Goal: Task Accomplishment & Management: Manage account settings

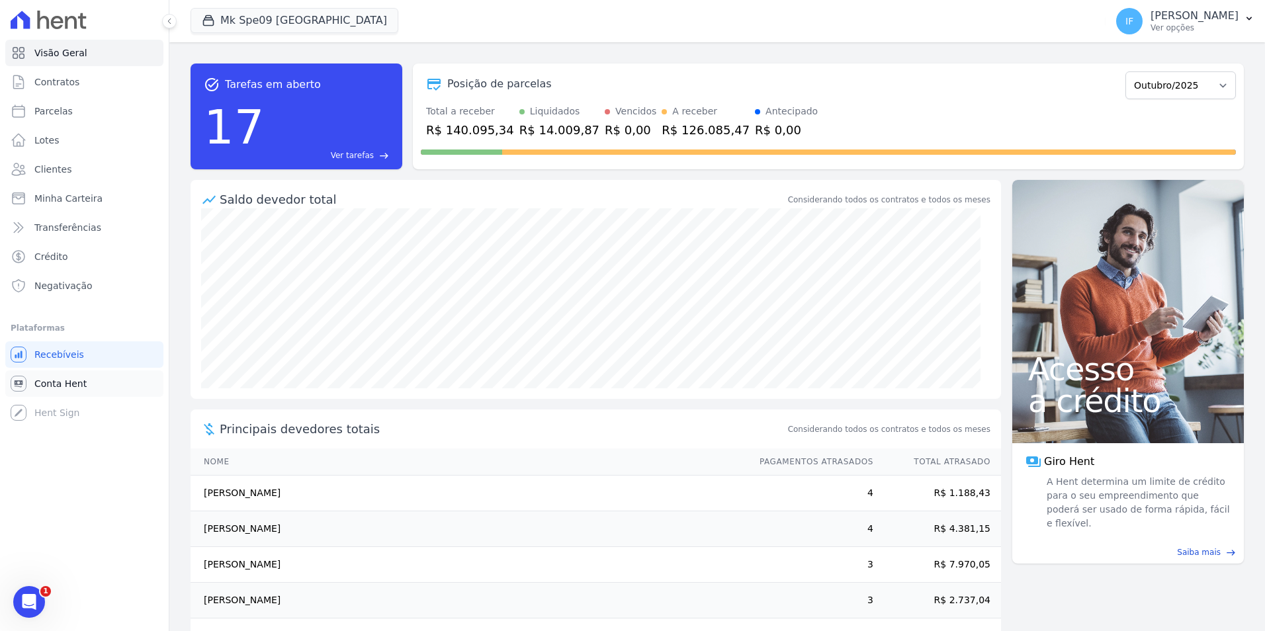
click at [62, 384] on span "Conta Hent" at bounding box center [60, 383] width 52 height 13
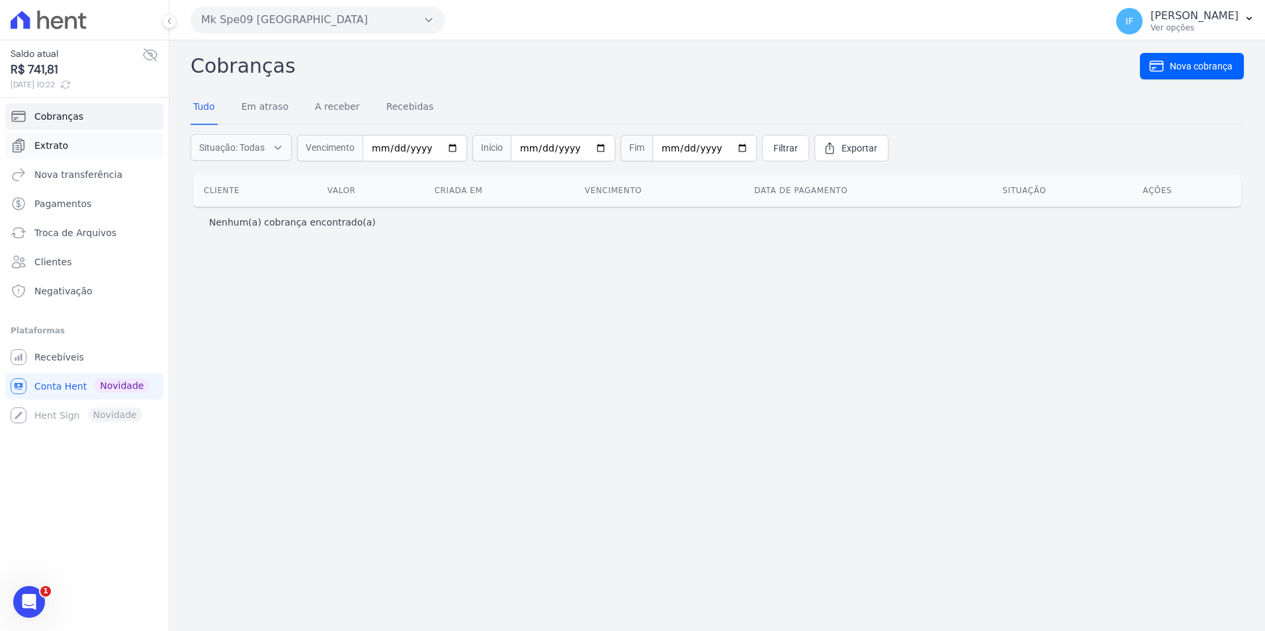
click at [52, 141] on span "Extrato" at bounding box center [51, 145] width 34 height 13
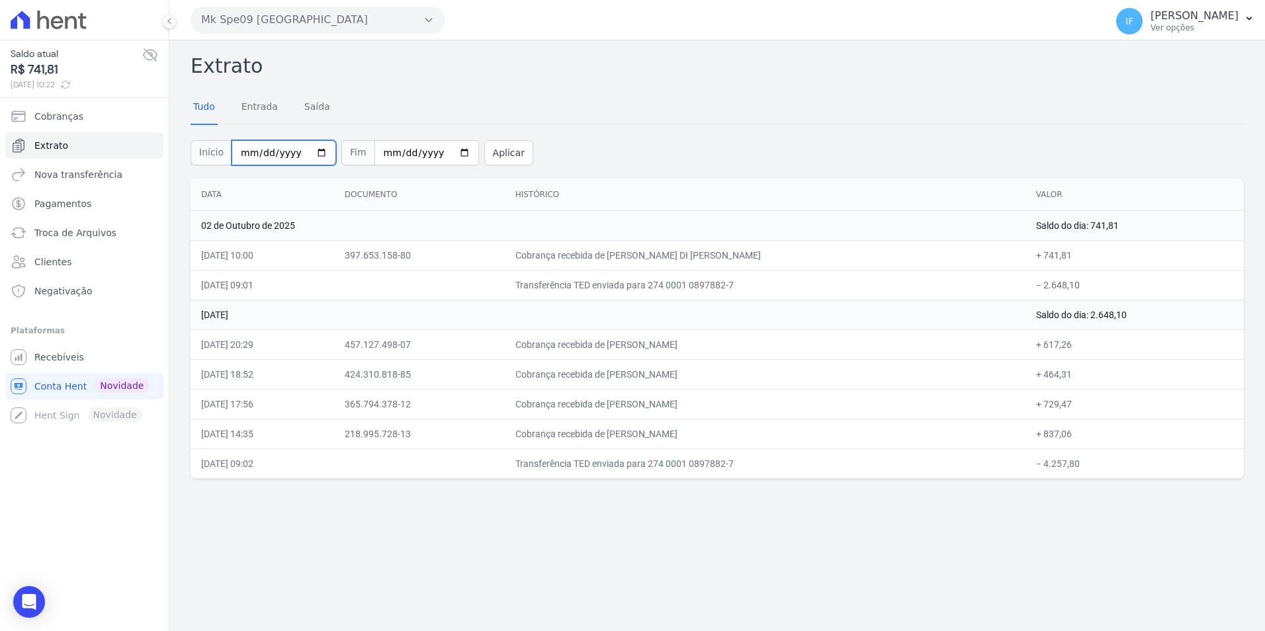
click at [310, 152] on input "[DATE]" at bounding box center [284, 152] width 105 height 25
type input "[DATE]"
click at [447, 150] on input "[DATE]" at bounding box center [427, 152] width 105 height 25
type input "[DATE]"
click at [491, 154] on button "Aplicar" at bounding box center [508, 152] width 49 height 25
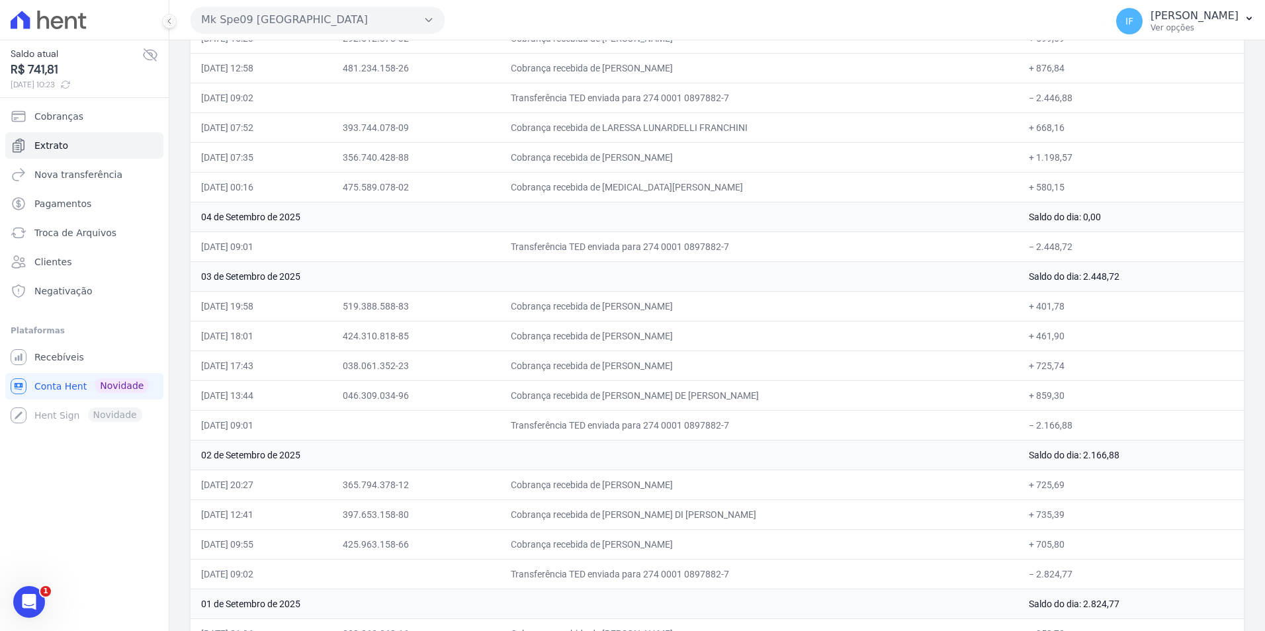
scroll to position [3700, 0]
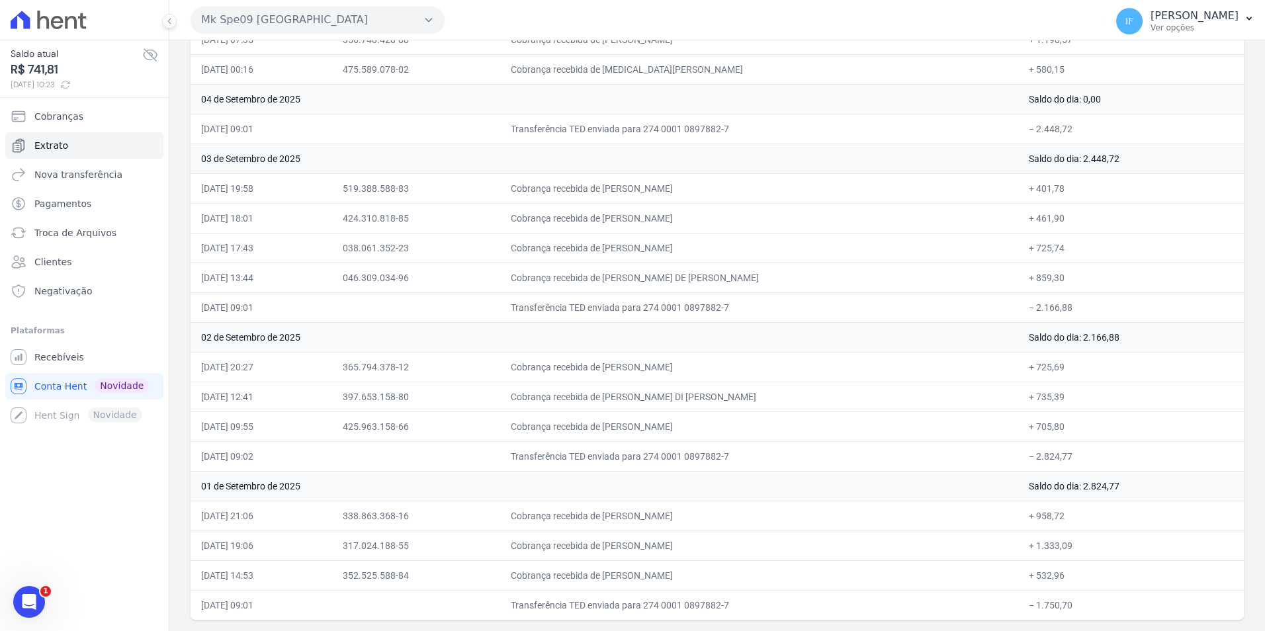
drag, startPoint x: 189, startPoint y: 59, endPoint x: 1091, endPoint y: 606, distance: 1055.5
drag, startPoint x: 1091, startPoint y: 606, endPoint x: 988, endPoint y: 551, distance: 116.9
copy div "Loremip Dolo Sitamet Conse Adipis Eli Seddoei Temp Incididun Utlaboree Dolor 80…"
click at [89, 468] on div "Saldo atual R$ 741,81 [DATE] 10:23 Cobranças Extrato Nova transferência Pagamen…" at bounding box center [84, 315] width 169 height 631
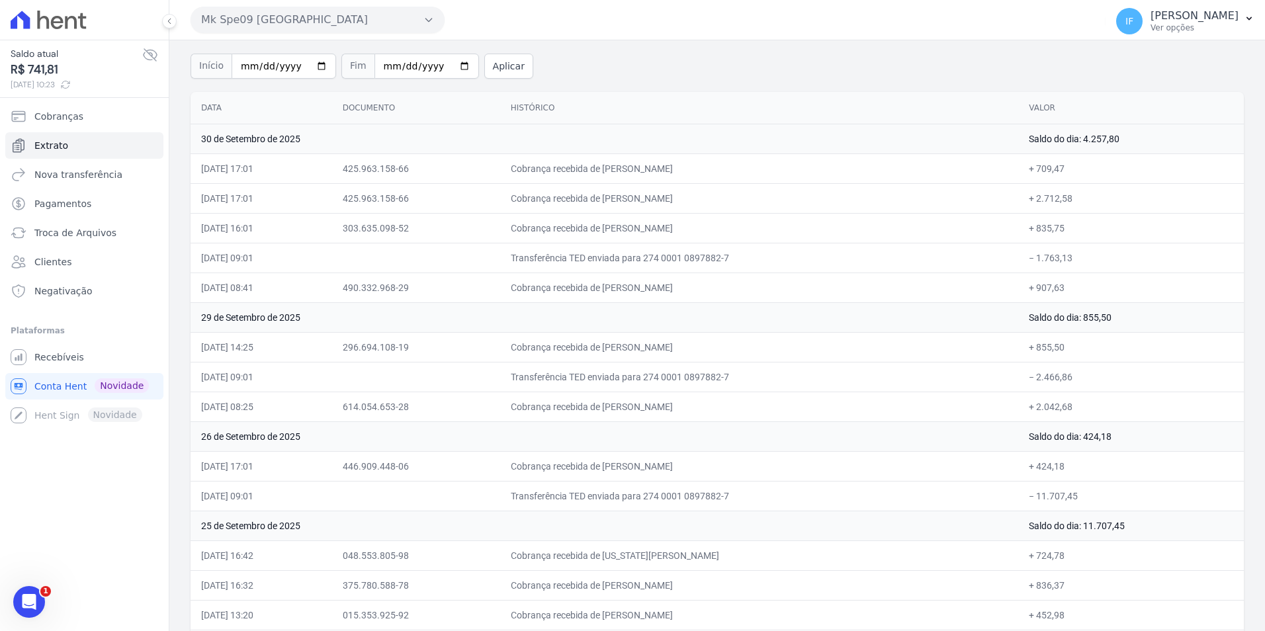
scroll to position [0, 0]
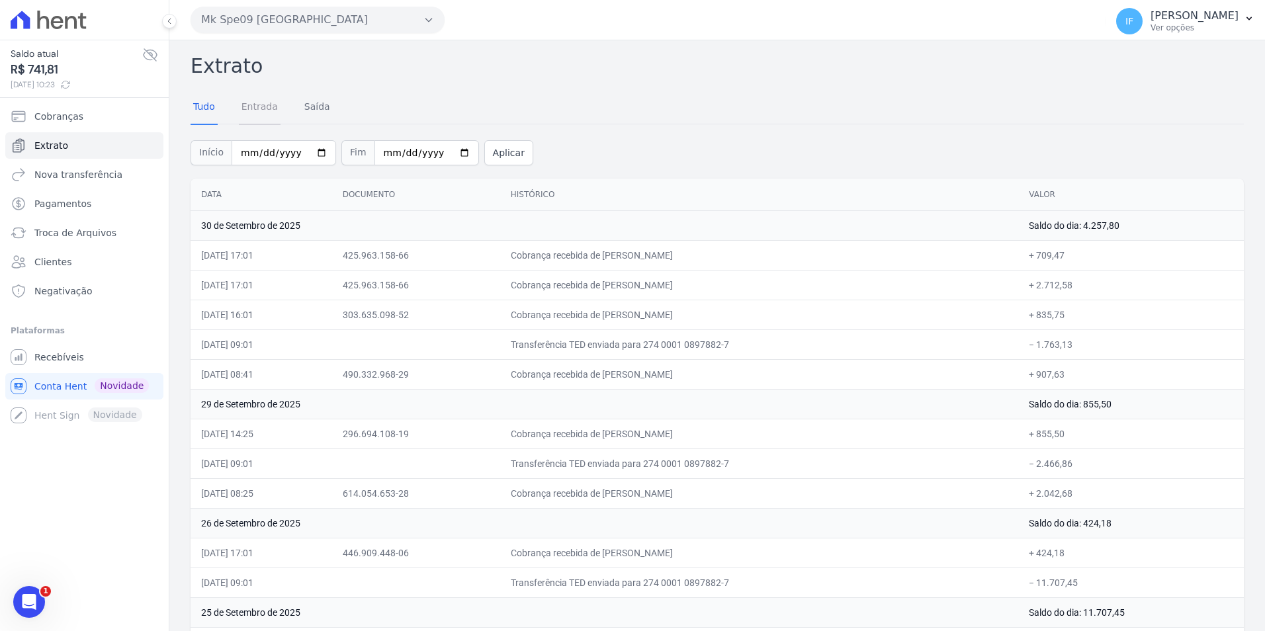
click at [248, 109] on link "Entrada" at bounding box center [260, 108] width 42 height 34
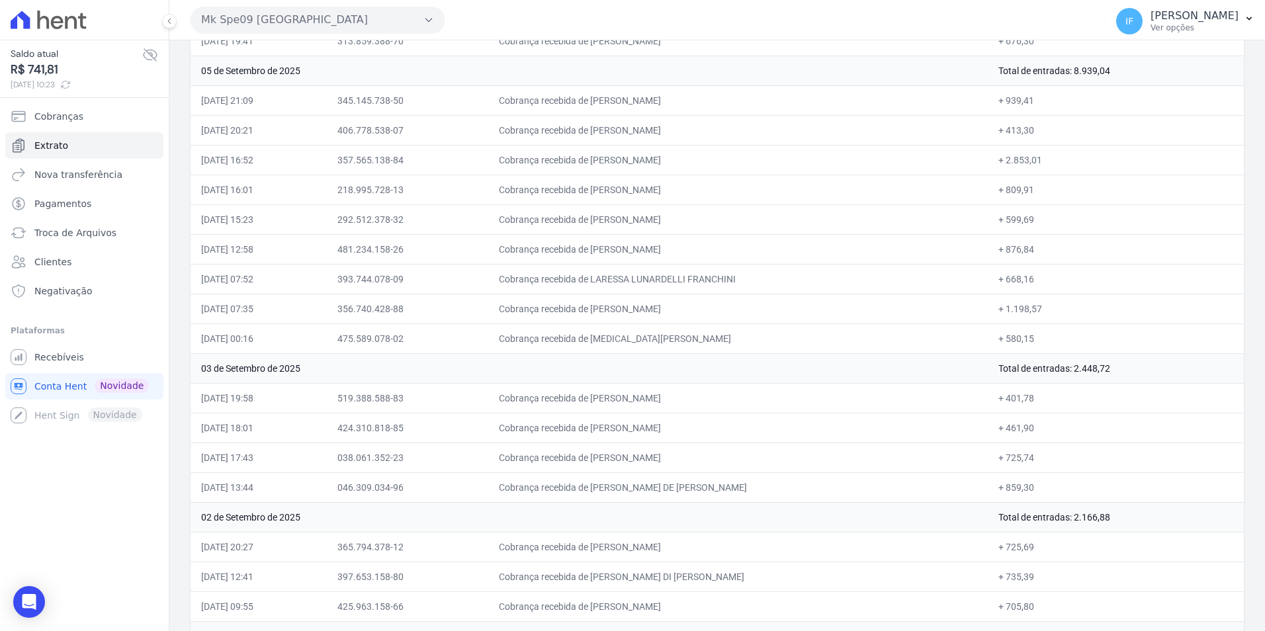
scroll to position [3015, 0]
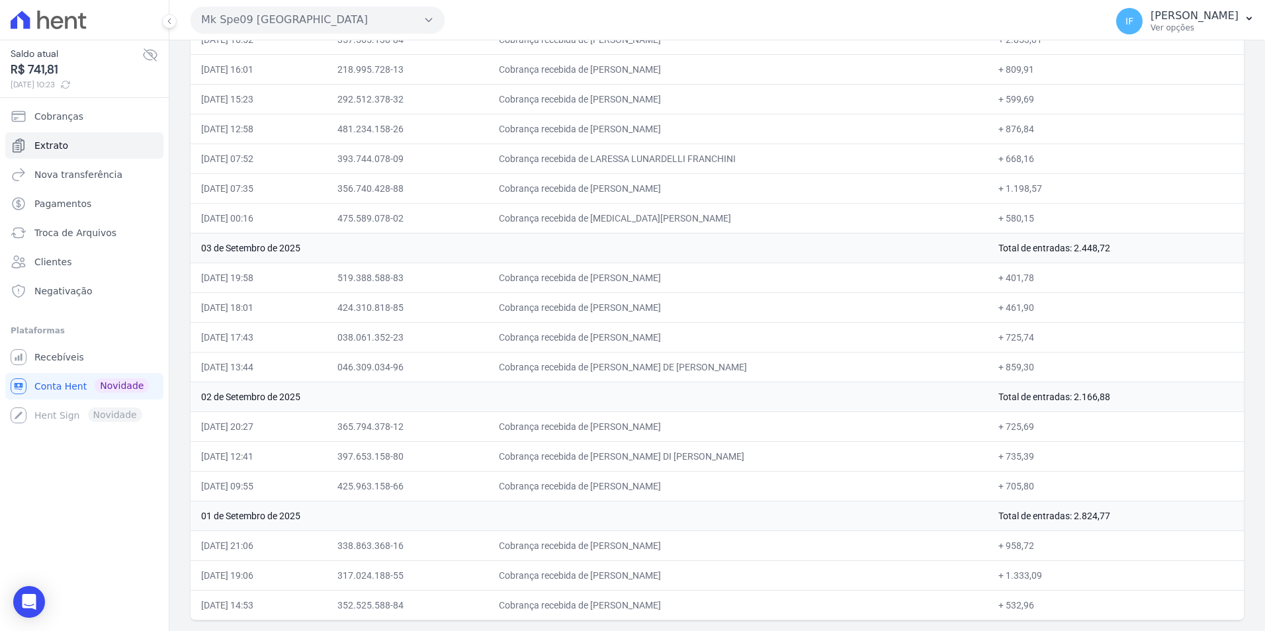
drag, startPoint x: 187, startPoint y: 56, endPoint x: 826, endPoint y: 647, distance: 870.0
click at [826, 631] on html "Saldo atual R$ 741,81 02/10/2025, 10:23 Cobranças Extrato Nova transferência Pa…" at bounding box center [632, 315] width 1265 height 631
drag, startPoint x: 826, startPoint y: 647, endPoint x: 746, endPoint y: 604, distance: 90.9
copy div "Extrato Tudo Entrada Saída Início Fim Aplicar"
click at [65, 359] on span "Recebíveis" at bounding box center [59, 357] width 50 height 13
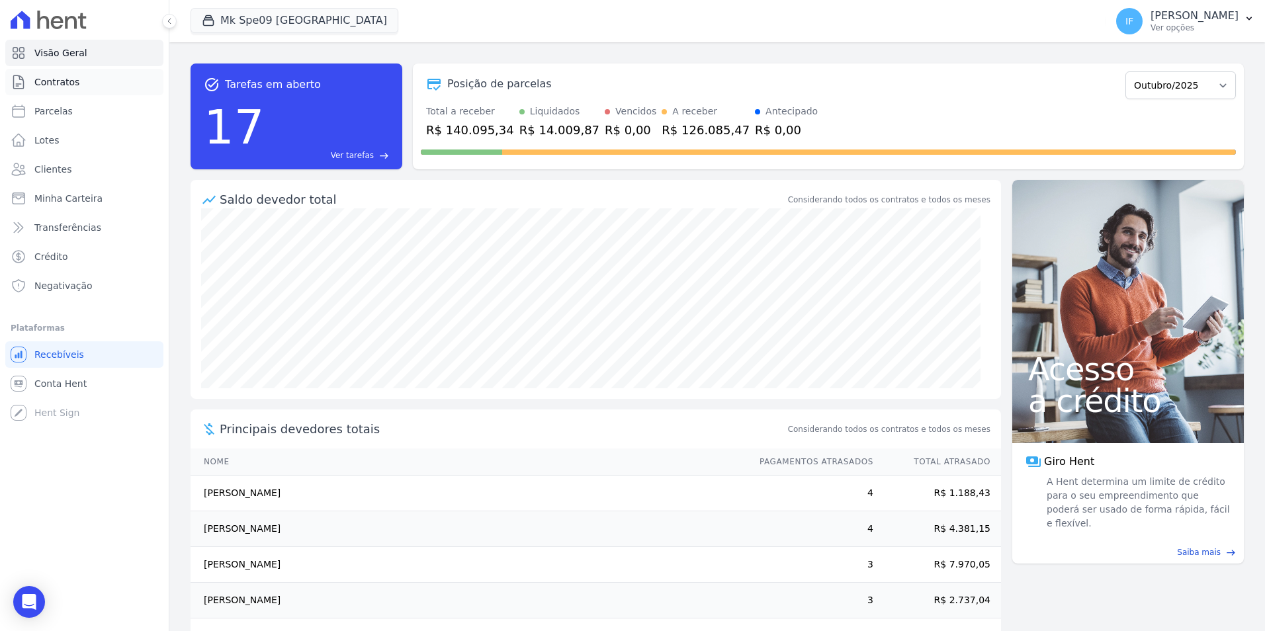
click at [75, 79] on span "Contratos" at bounding box center [56, 81] width 45 height 13
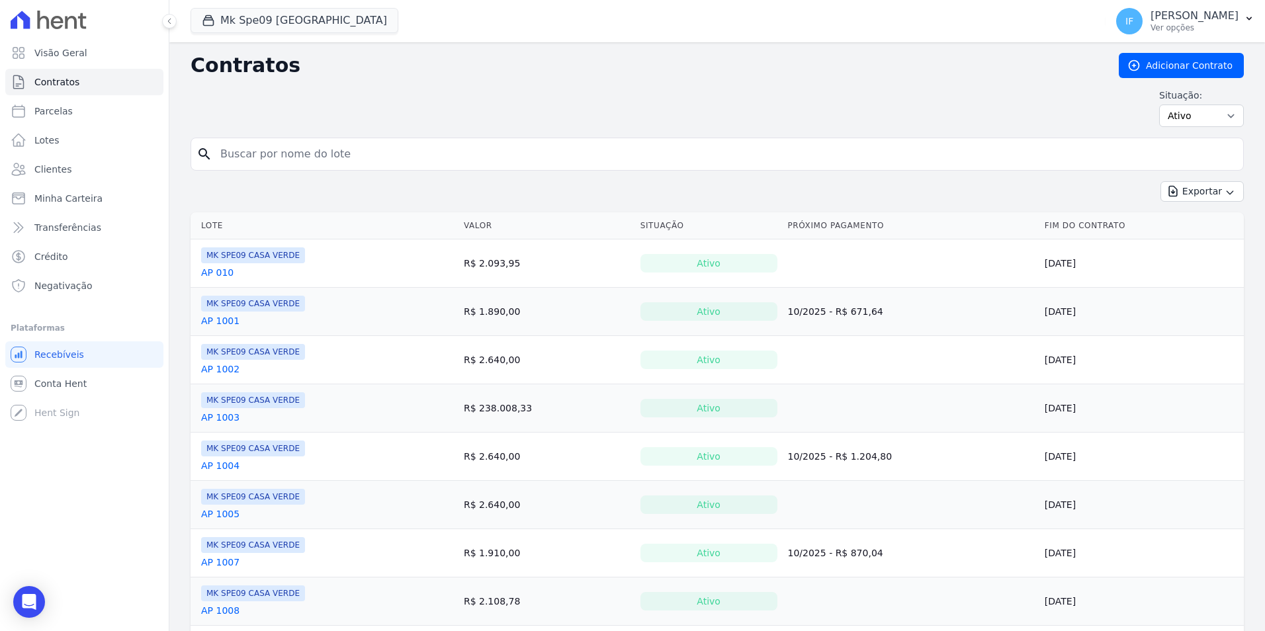
click at [244, 159] on input "search" at bounding box center [725, 154] width 1026 height 26
type input "1115"
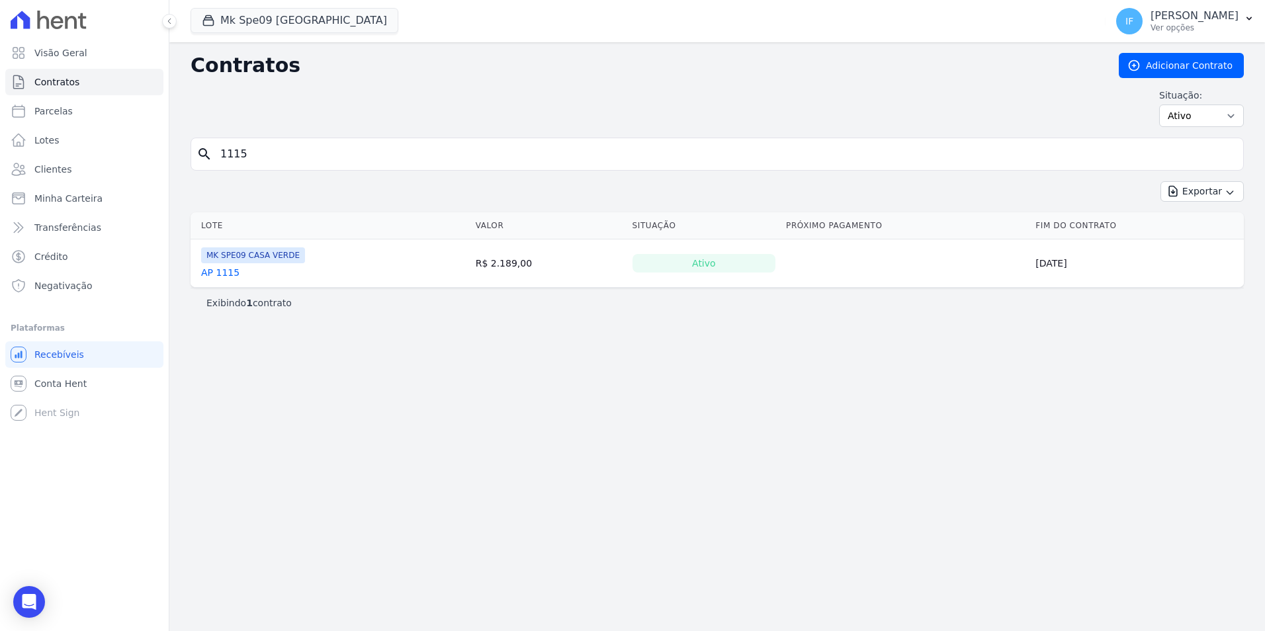
click at [222, 272] on link "AP 1115" at bounding box center [220, 272] width 38 height 13
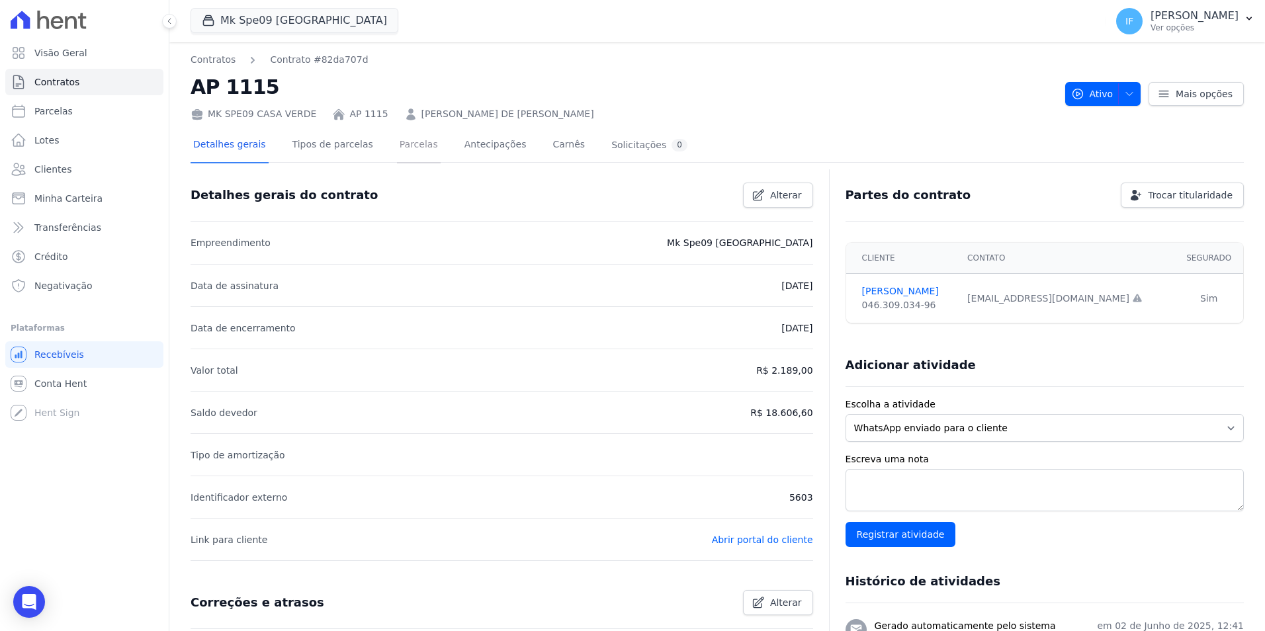
click at [398, 147] on link "Parcelas" at bounding box center [419, 145] width 44 height 35
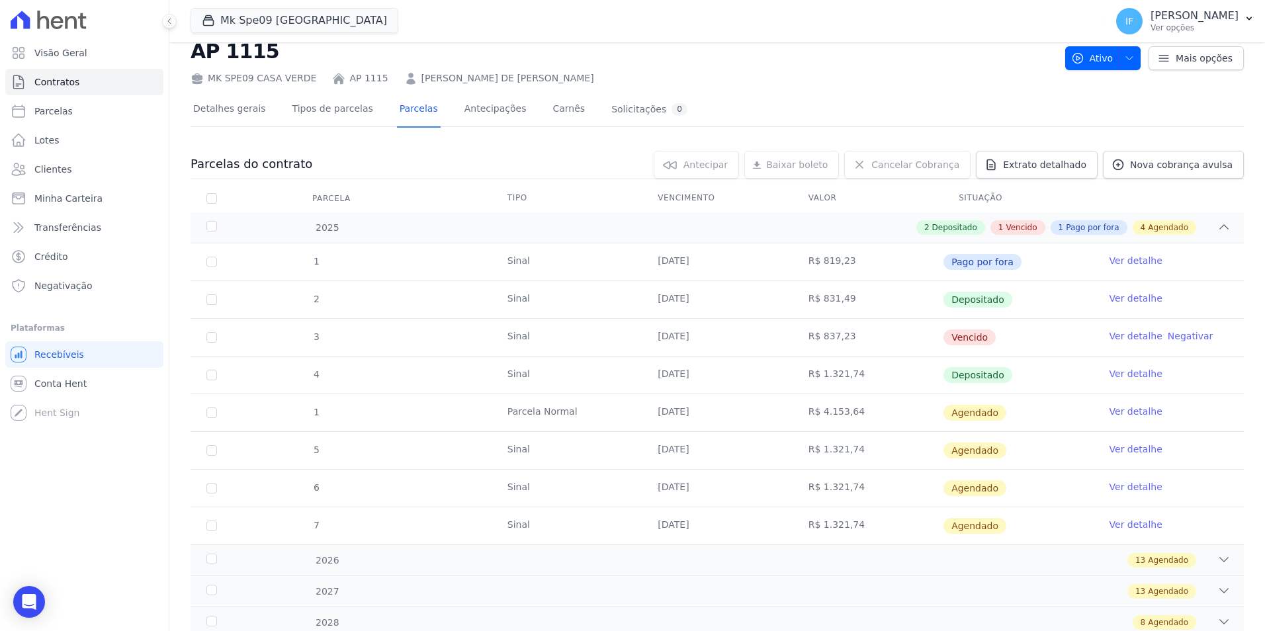
scroll to position [66, 0]
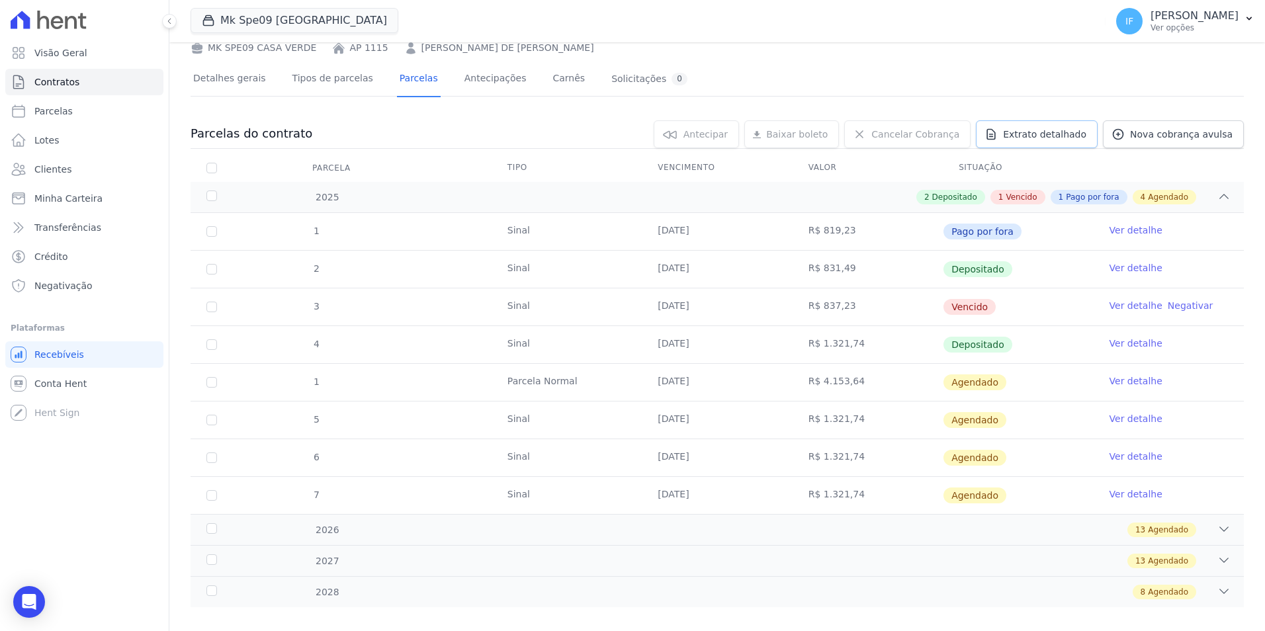
click at [1055, 136] on span "Extrato detalhado" at bounding box center [1044, 134] width 83 height 13
click at [1200, 150] on span "Exportar XLSX" at bounding box center [1219, 156] width 76 height 13
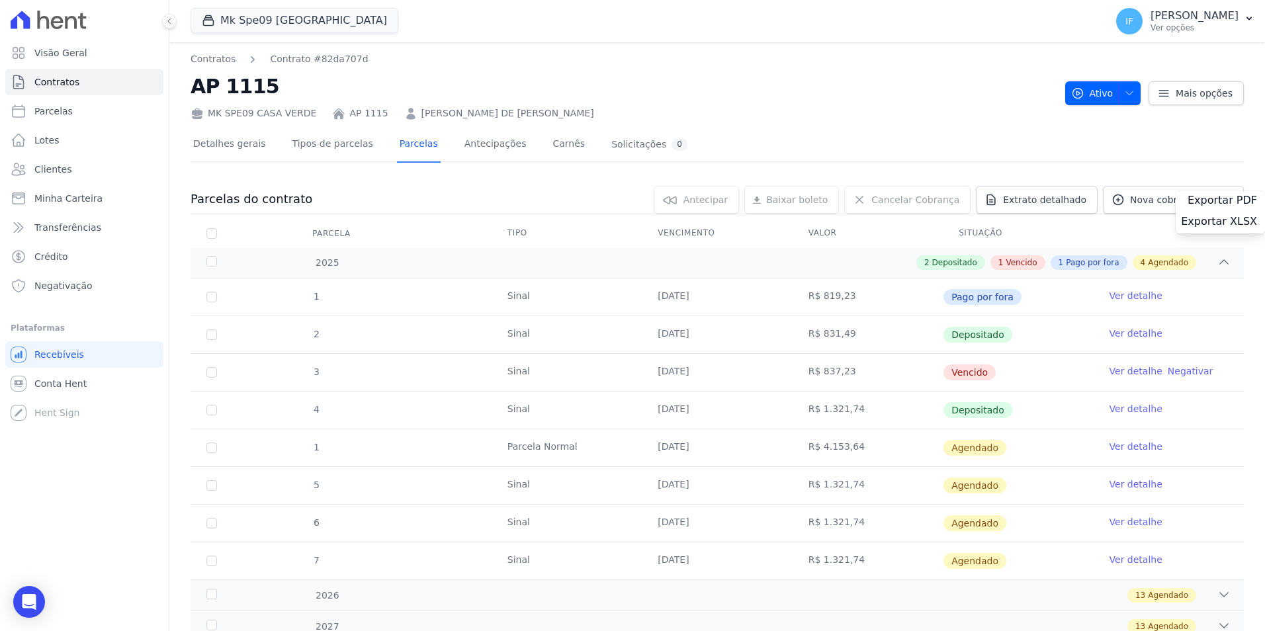
scroll to position [0, 0]
click at [1131, 331] on link "Ver detalhe" at bounding box center [1136, 334] width 53 height 13
click at [1131, 334] on link "Ver detalhe" at bounding box center [1136, 334] width 53 height 13
click at [1117, 333] on link "Ver detalhe" at bounding box center [1136, 334] width 53 height 13
click at [1110, 332] on link "Ver detalhe" at bounding box center [1136, 334] width 53 height 13
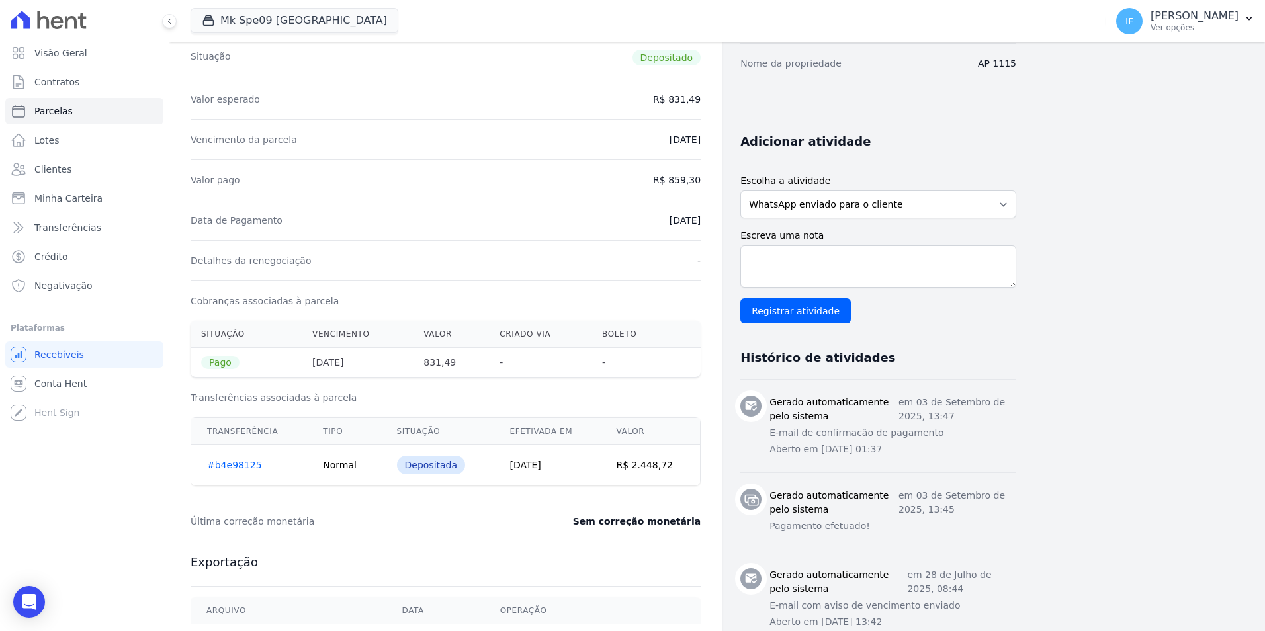
scroll to position [199, 0]
drag, startPoint x: 644, startPoint y: 218, endPoint x: 665, endPoint y: 214, distance: 21.5
click at [665, 214] on div "Data de Pagamento 03/09/2025" at bounding box center [446, 220] width 510 height 40
drag, startPoint x: 665, startPoint y: 214, endPoint x: 631, endPoint y: 186, distance: 44.6
click at [631, 186] on div "Valor pago R$ 859,30" at bounding box center [446, 180] width 510 height 40
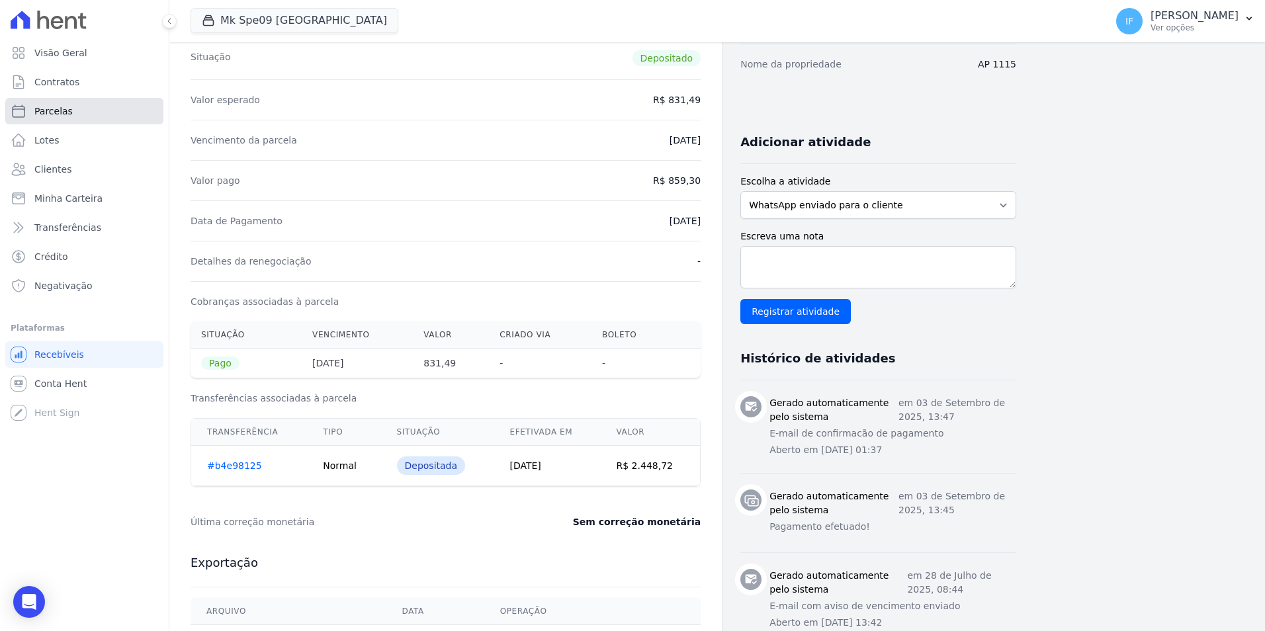
click at [35, 112] on span "Parcelas" at bounding box center [53, 111] width 38 height 13
click at [55, 83] on span "Contratos" at bounding box center [56, 81] width 45 height 13
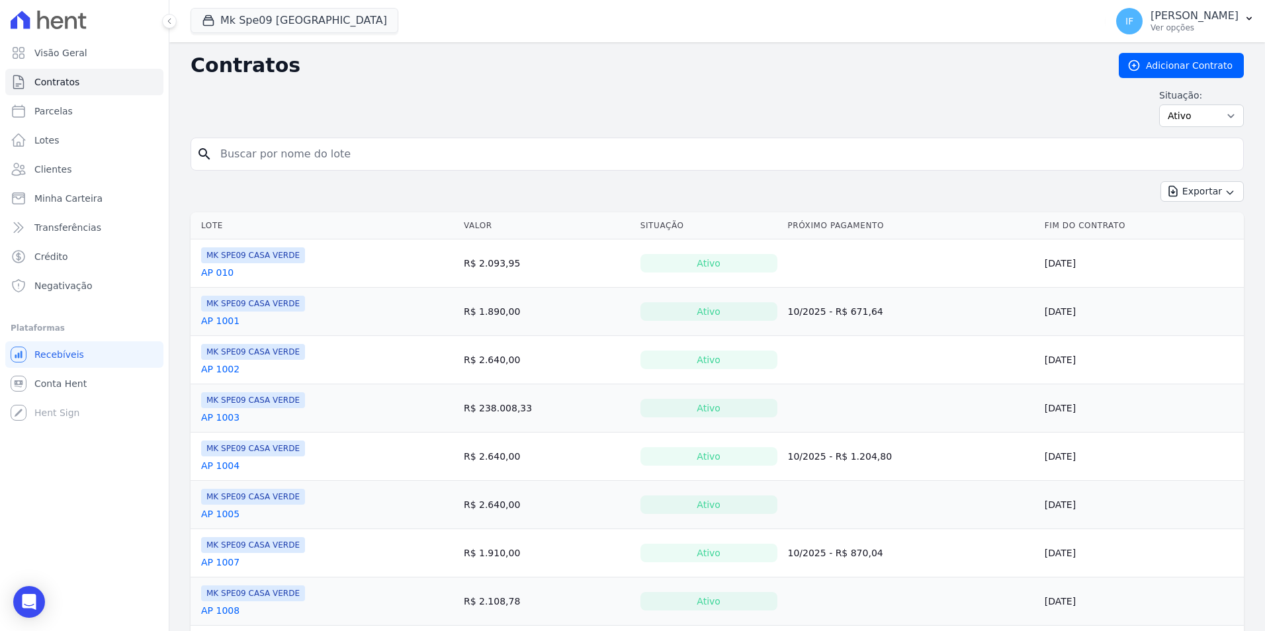
click at [242, 160] on input "search" at bounding box center [725, 154] width 1026 height 26
type input "301"
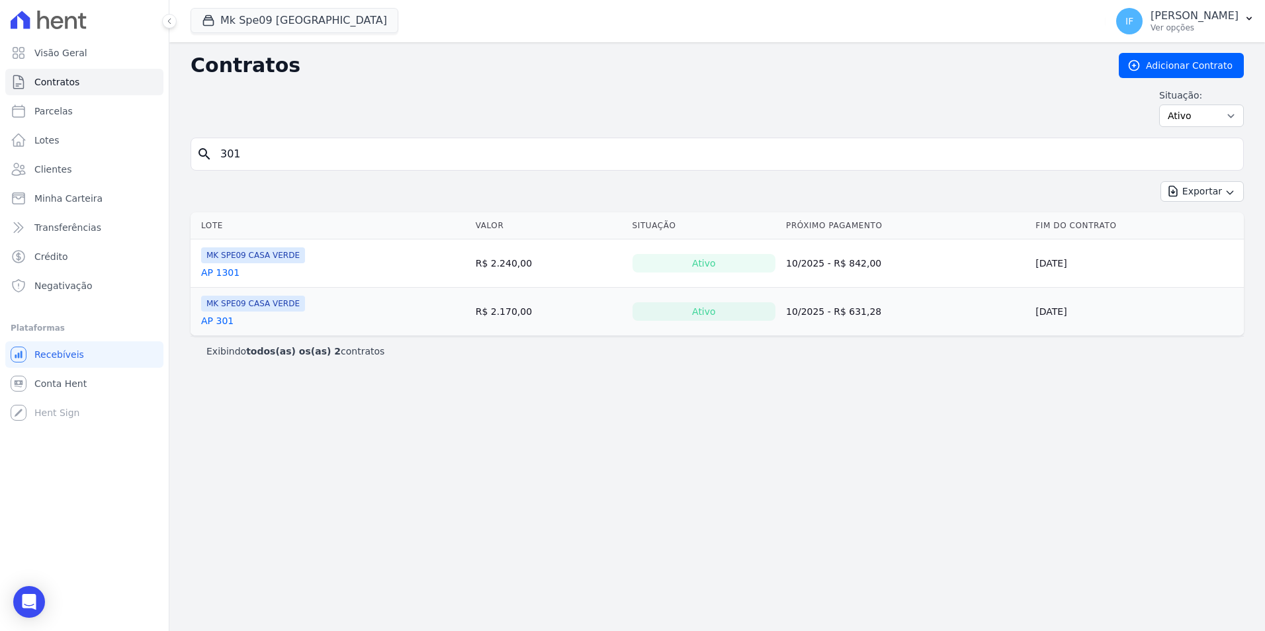
click at [218, 323] on link "AP 301" at bounding box center [217, 320] width 32 height 13
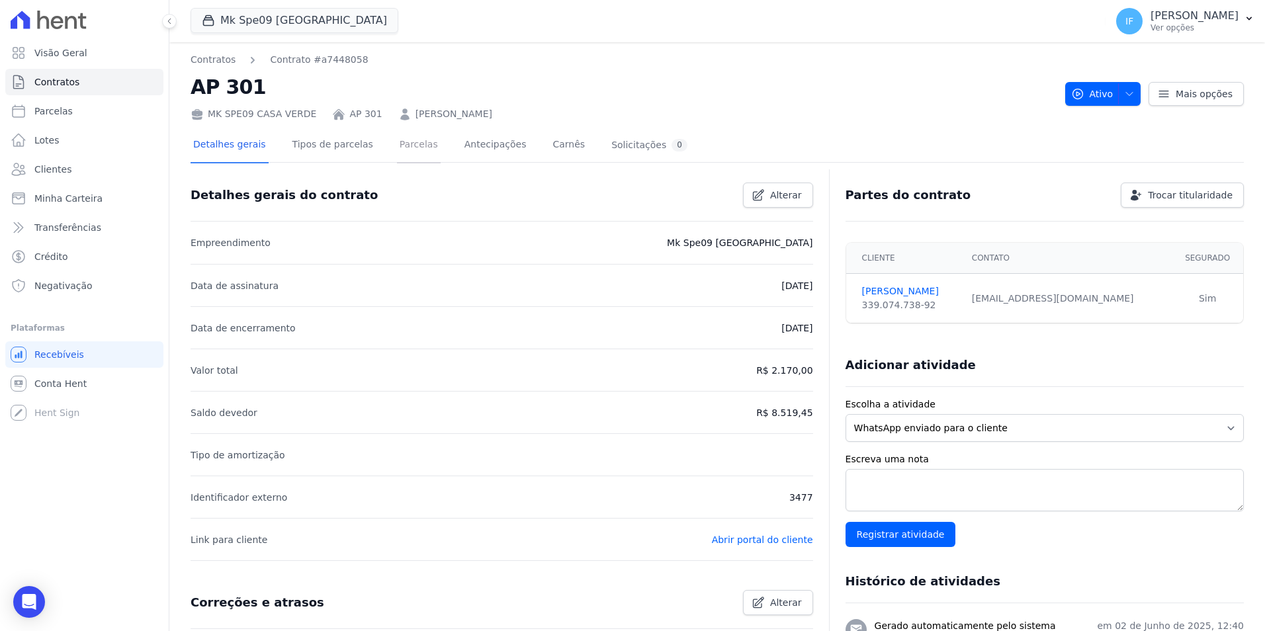
click at [402, 146] on link "Parcelas" at bounding box center [419, 145] width 44 height 35
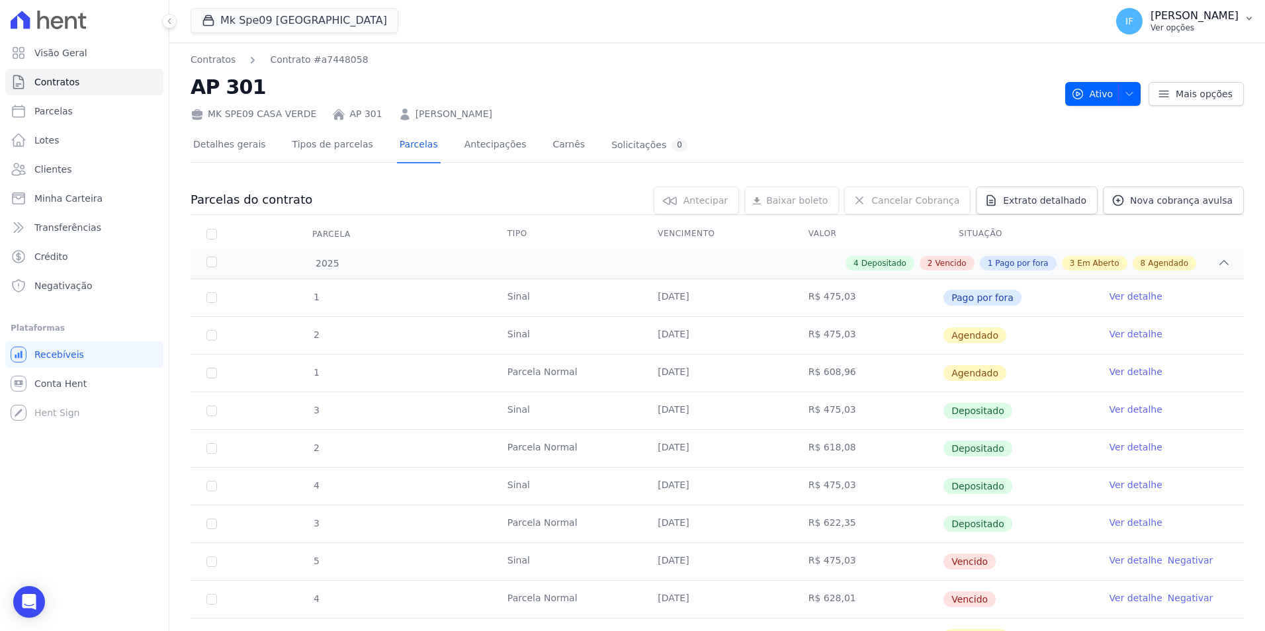
click at [1159, 34] on div "IF Isabel Fernanda Bianchi Ver opções" at bounding box center [1177, 21] width 122 height 26
click at [945, 130] on div "Detalhes gerais Tipos de parcelas Parcelas Antecipações Carnês Solicitações 0" at bounding box center [717, 145] width 1053 height 33
click at [1037, 202] on span "Extrato detalhado" at bounding box center [1044, 200] width 83 height 13
click at [1208, 202] on span "Exportar PDF" at bounding box center [1222, 201] width 69 height 13
